Goal: Find specific fact: Find specific fact

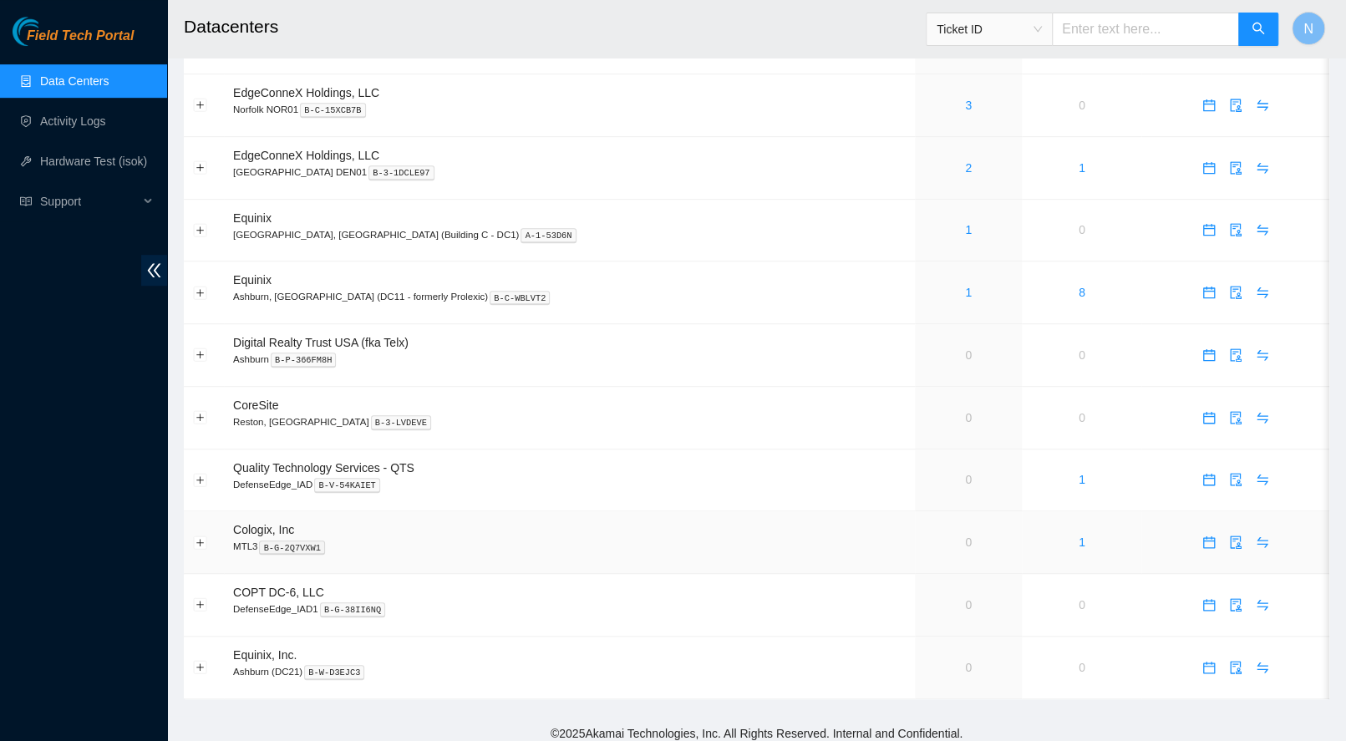
scroll to position [543, 0]
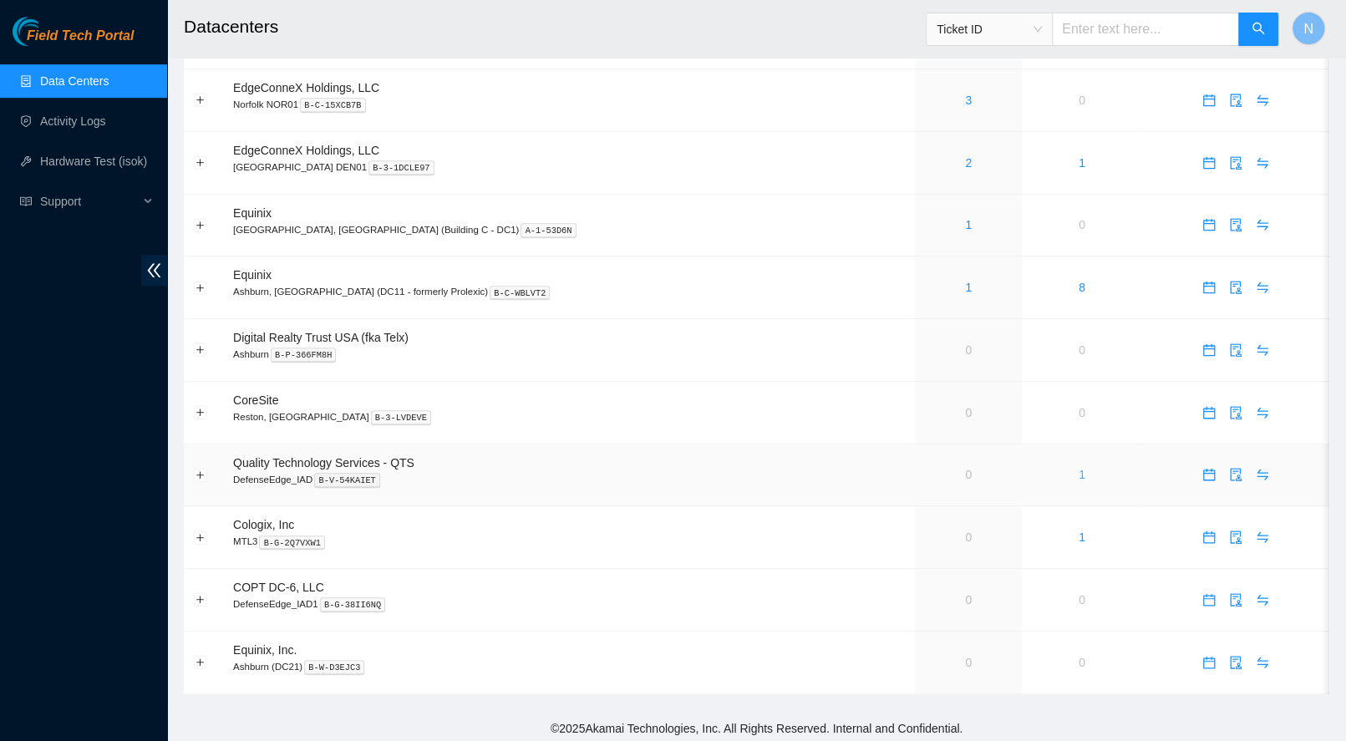
click at [1078, 472] on link "1" at bounding box center [1081, 474] width 7 height 13
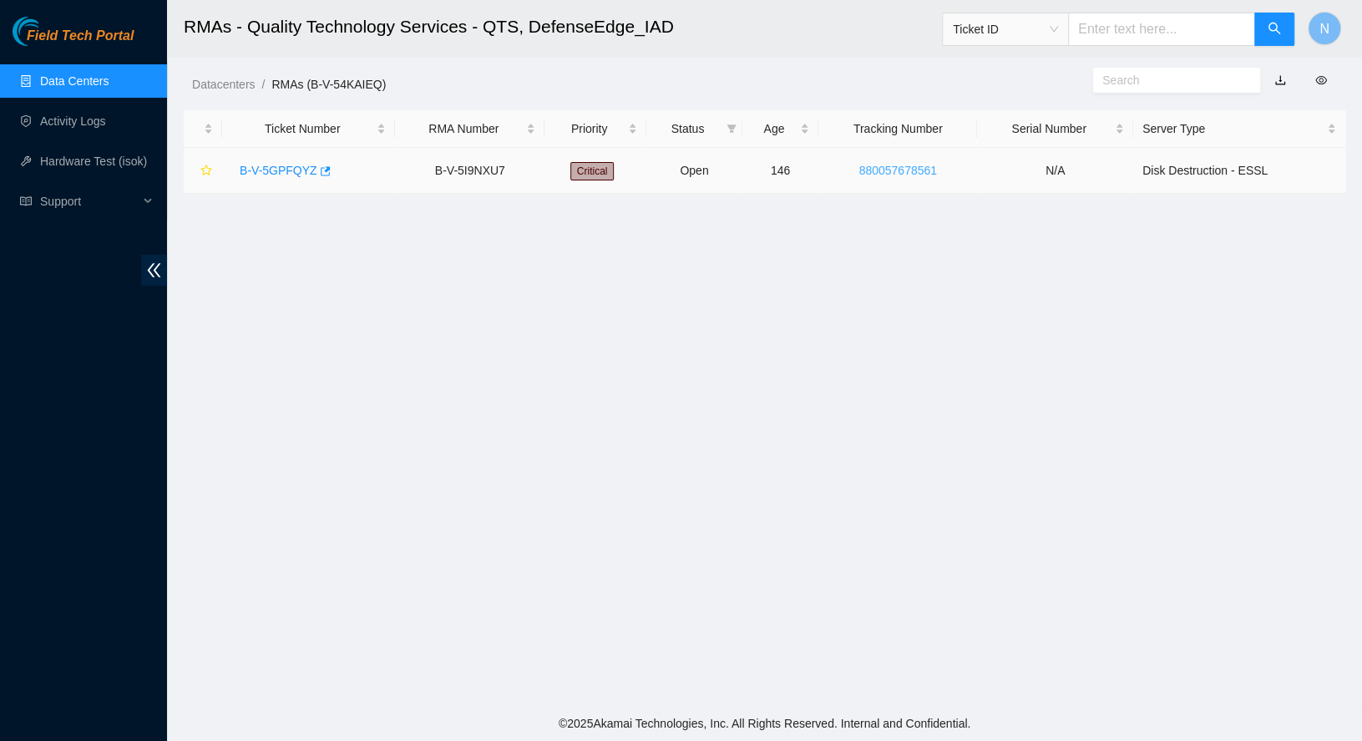
click at [871, 171] on link "880057678561" at bounding box center [898, 170] width 78 height 13
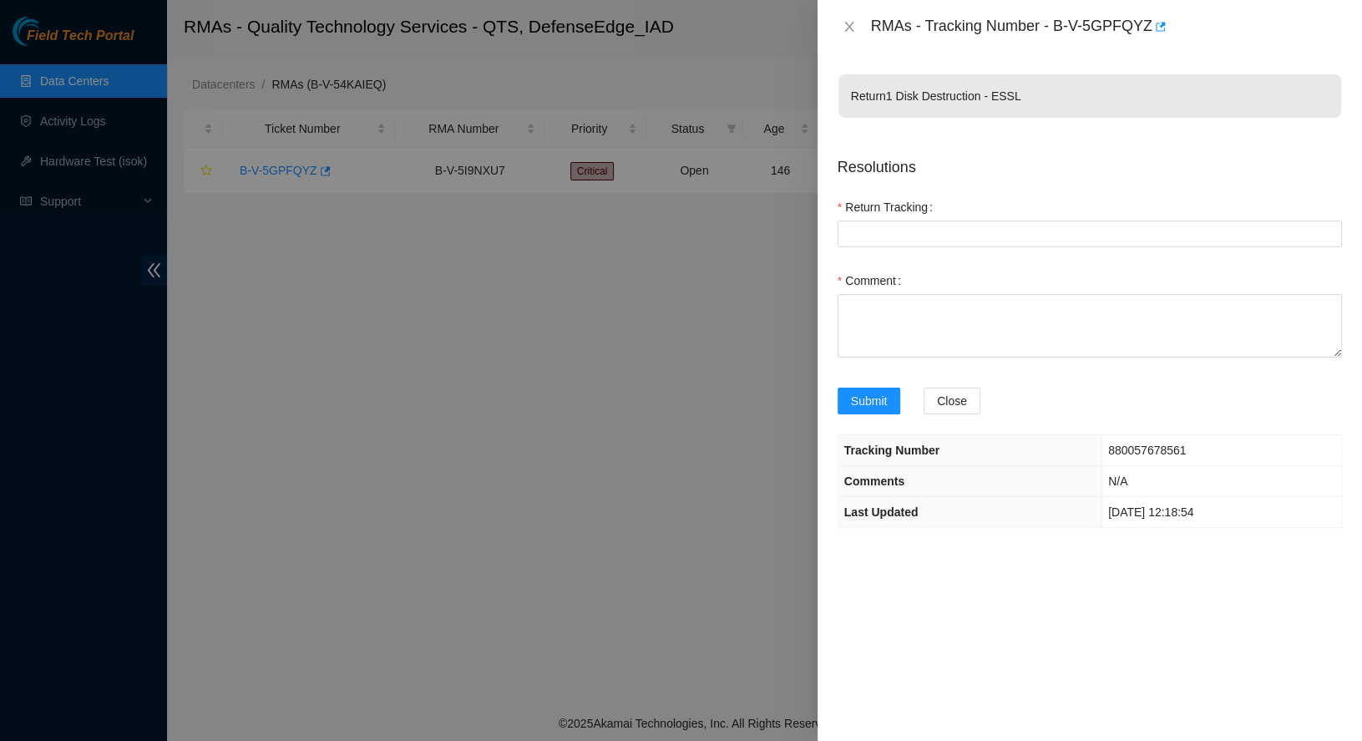
click at [664, 129] on div at bounding box center [681, 370] width 1362 height 741
click at [954, 405] on span "Close" at bounding box center [952, 401] width 30 height 18
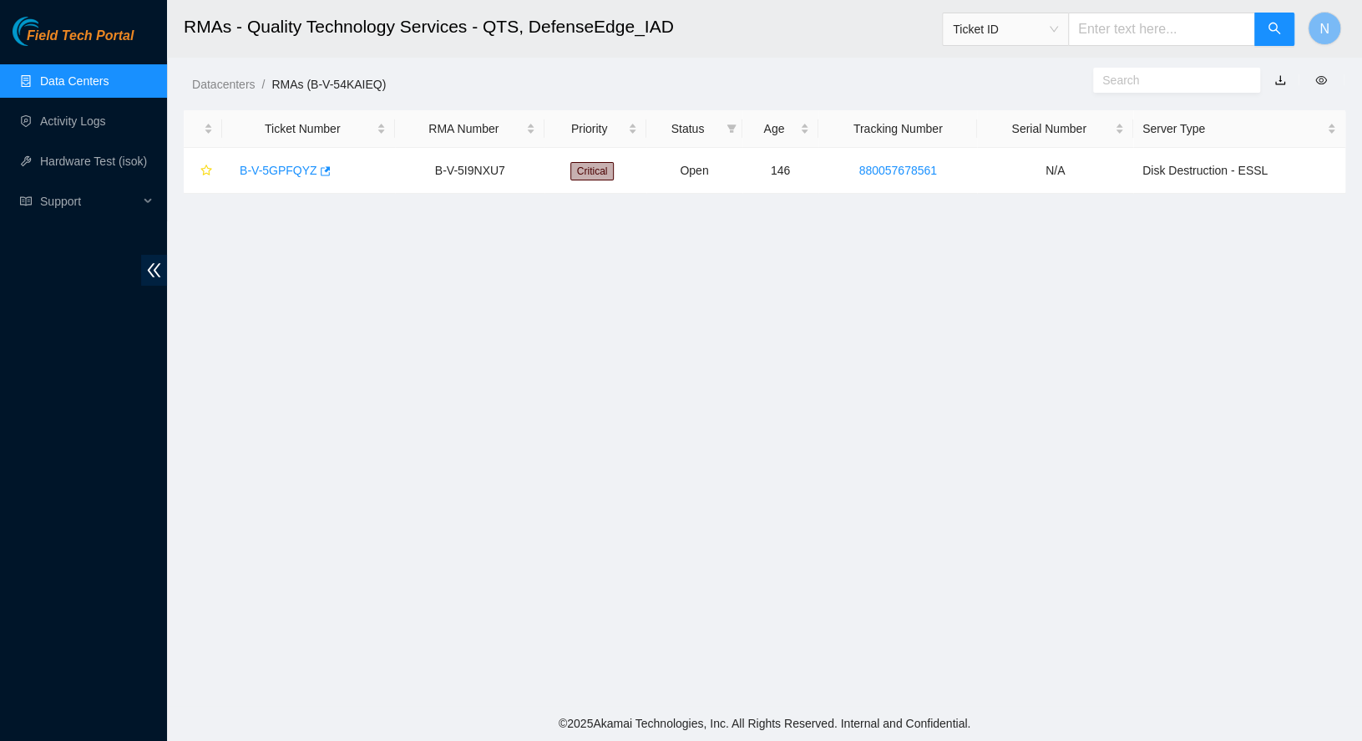
click at [1361, 405] on div "RMAs - Tracking Number - undefined Return Resolutions Return Tracking Comment S…" at bounding box center [1362, 370] width 0 height 741
click at [960, 236] on main "RMAs - Quality Technology Services - QTS, DefenseEdge_IAD Ticket ID N Datacente…" at bounding box center [764, 353] width 1195 height 706
drag, startPoint x: 960, startPoint y: 173, endPoint x: 841, endPoint y: 170, distance: 118.6
click at [841, 170] on td "880057678561" at bounding box center [898, 171] width 159 height 46
copy link "880057678561"
